Goal: Communication & Community: Connect with others

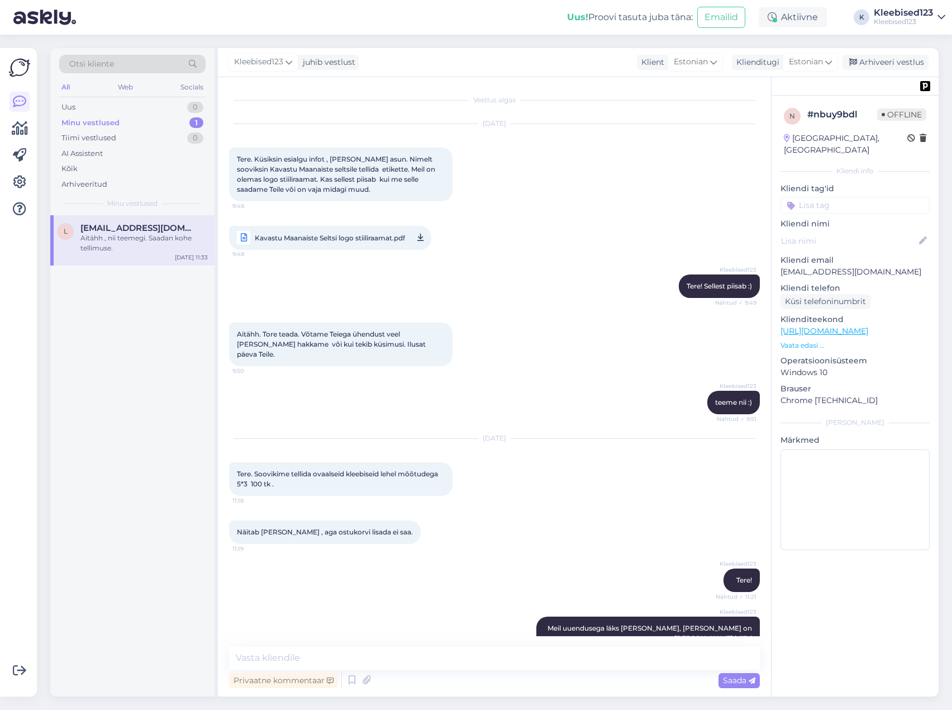
scroll to position [675, 0]
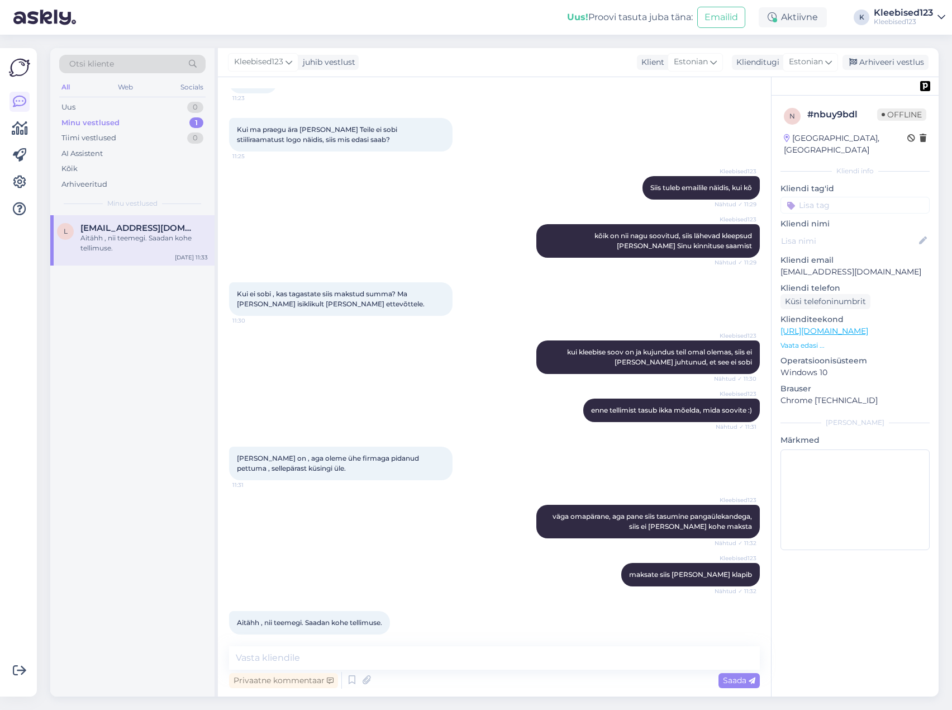
click at [113, 231] on span "[EMAIL_ADDRESS][DOMAIN_NAME]" at bounding box center [138, 228] width 116 height 10
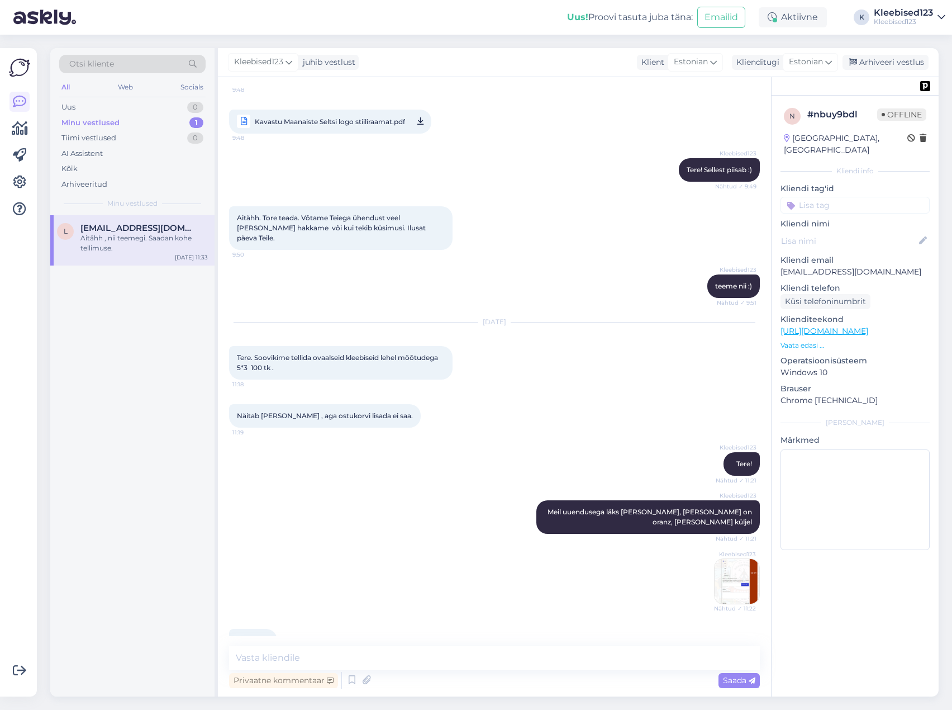
scroll to position [0, 0]
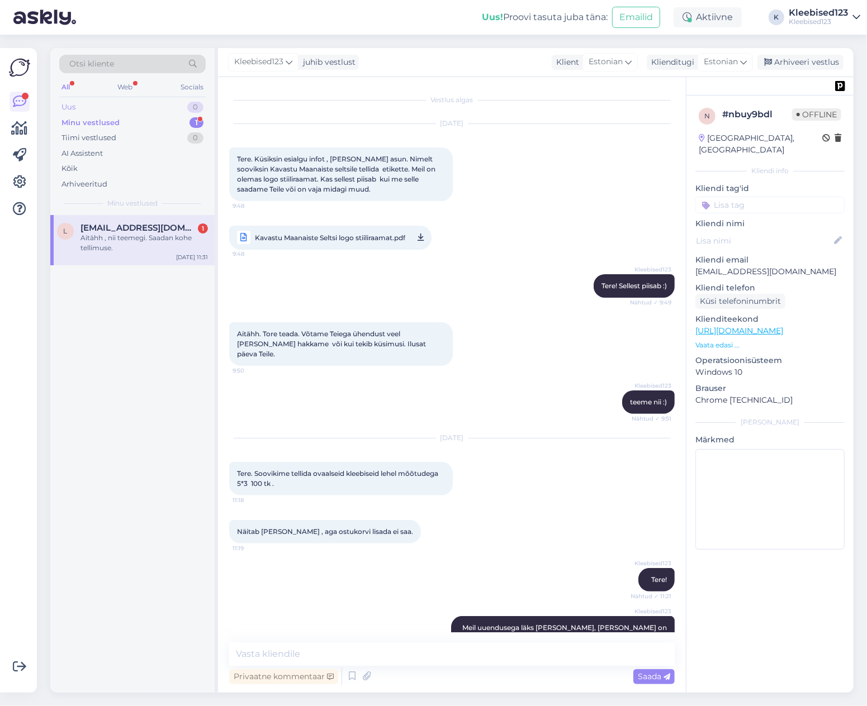
scroll to position [679, 0]
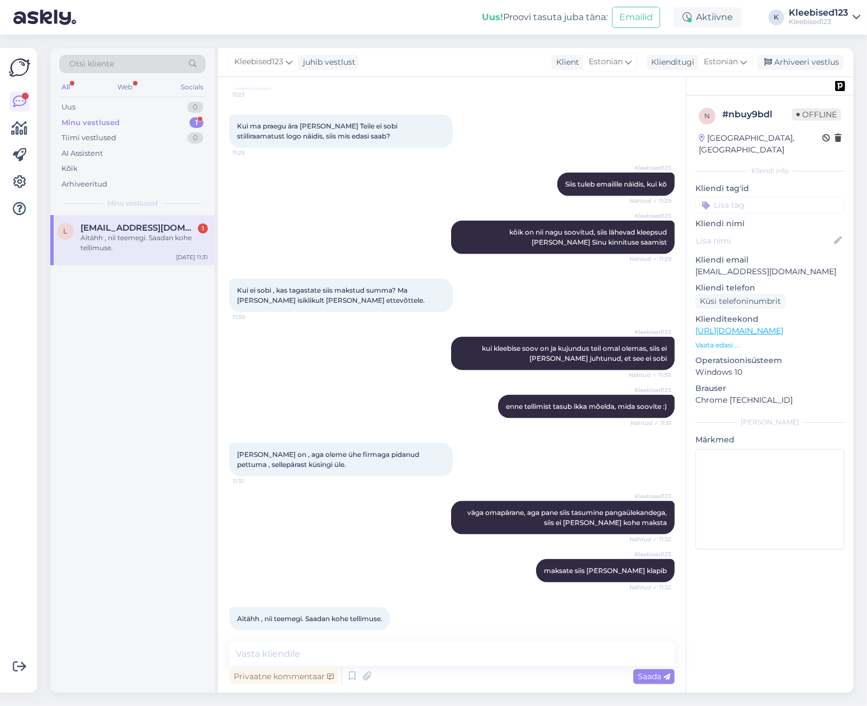
click at [144, 227] on span "[EMAIL_ADDRESS][DOMAIN_NAME]" at bounding box center [138, 228] width 116 height 10
click at [131, 126] on div "Minu vestlused 1" at bounding box center [132, 123] width 146 height 16
click at [91, 107] on div "Uus 0" at bounding box center [132, 107] width 146 height 16
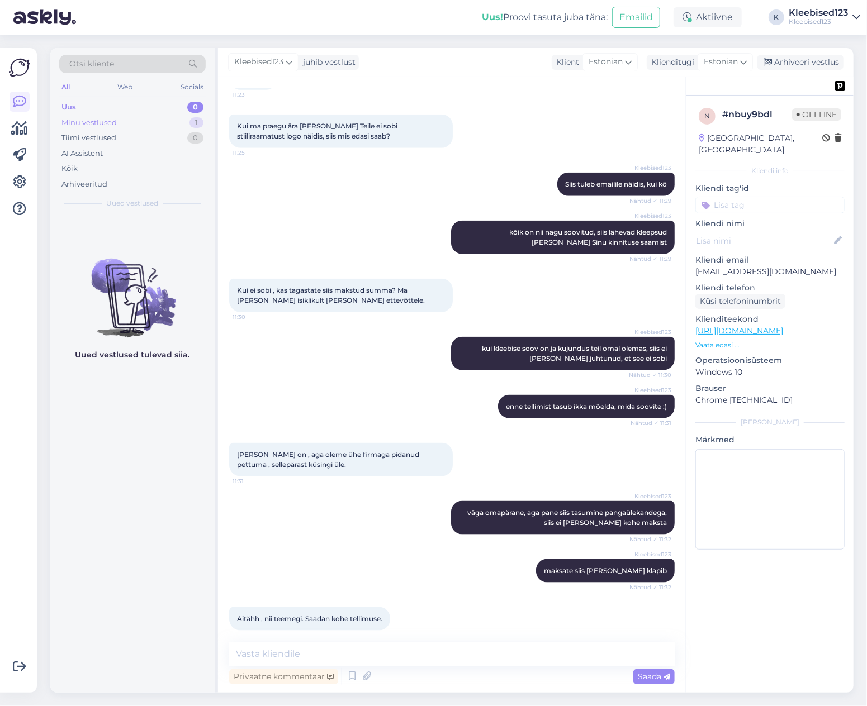
click at [98, 120] on div "Minu vestlused" at bounding box center [88, 122] width 55 height 11
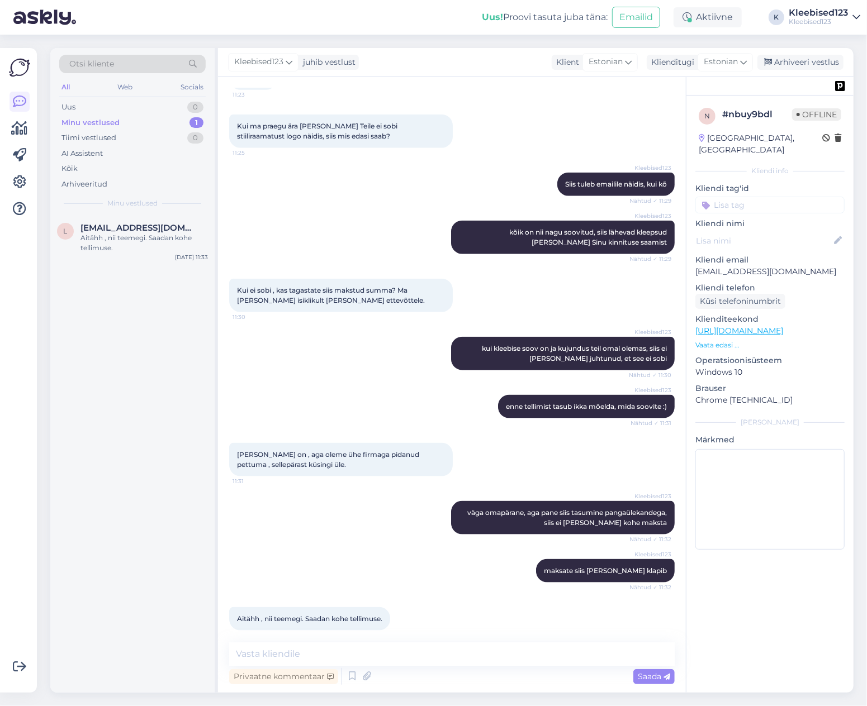
click at [353, 27] on div "Uus! Proovi tasuta juba täna: Emailid Aktiivne Võta paus, Askly hoiab kliente s…" at bounding box center [433, 17] width 867 height 35
